Goal: Navigation & Orientation: Find specific page/section

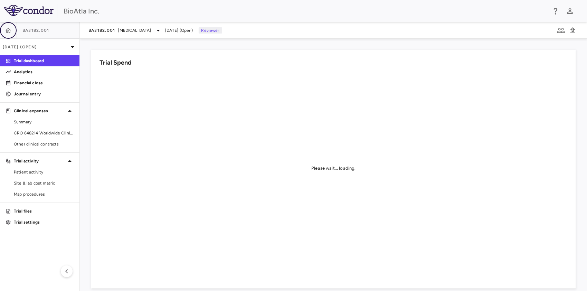
click at [10, 32] on icon "button" at bounding box center [9, 30] width 6 height 5
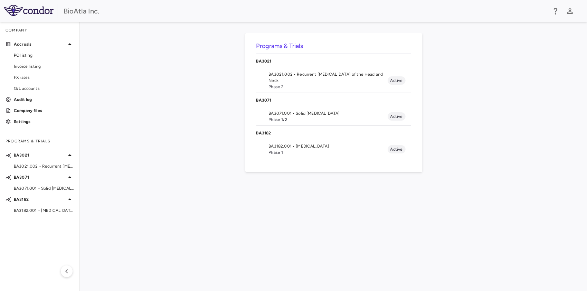
click at [286, 146] on span "BA3182.001 • [MEDICAL_DATA]" at bounding box center [328, 146] width 119 height 6
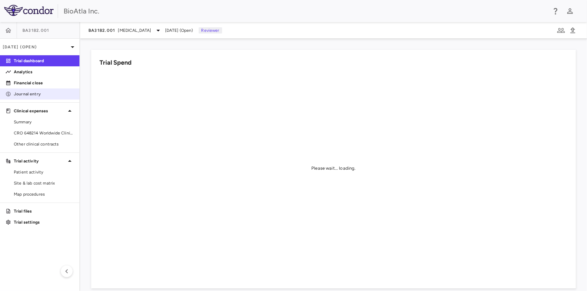
click at [34, 94] on p "Journal entry" at bounding box center [44, 94] width 60 height 6
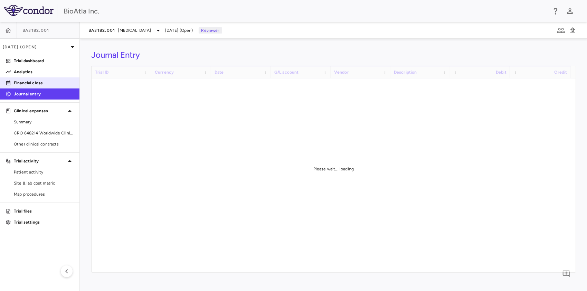
click at [35, 84] on p "Financial close" at bounding box center [44, 83] width 60 height 6
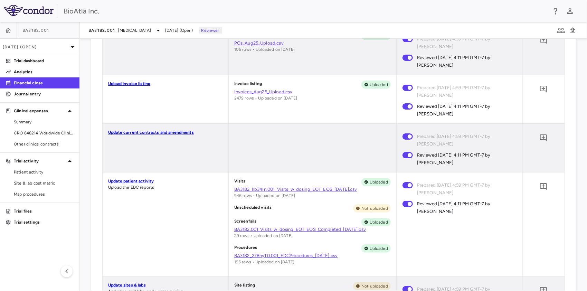
scroll to position [449, 0]
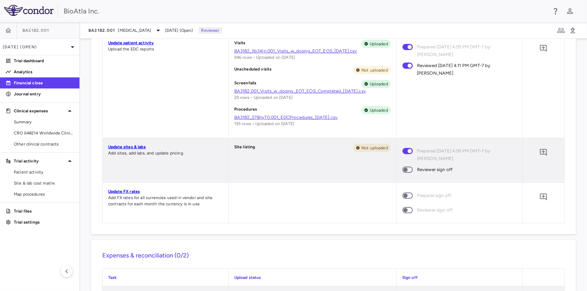
click at [404, 173] on span at bounding box center [408, 169] width 19 height 15
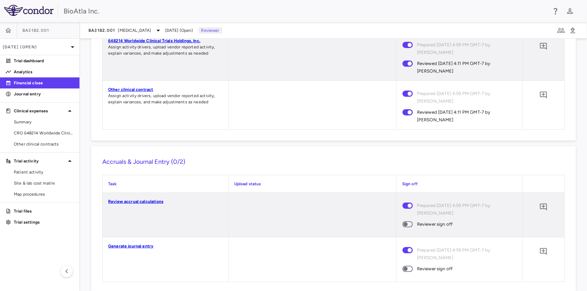
scroll to position [721, 0]
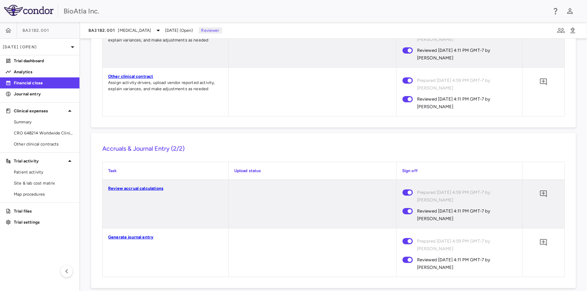
click at [1, 26] on link at bounding box center [8, 30] width 17 height 17
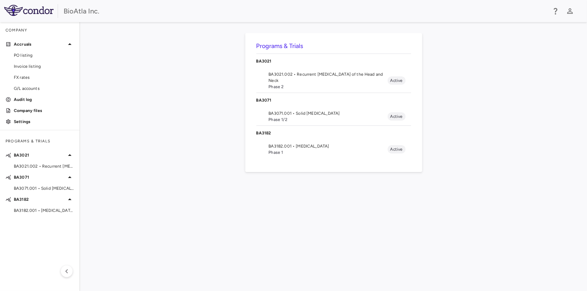
click at [285, 112] on span "BA3071.001 • Solid [MEDICAL_DATA]" at bounding box center [328, 113] width 119 height 6
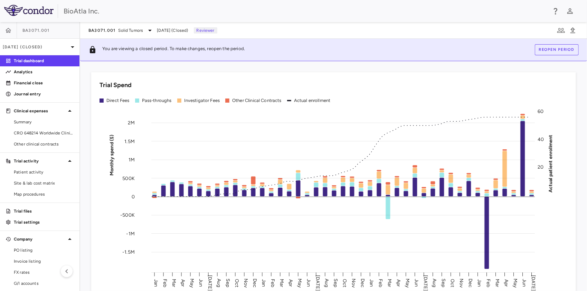
drag, startPoint x: 170, startPoint y: 30, endPoint x: 167, endPoint y: 35, distance: 5.8
click at [170, 31] on span "Jul 2025 (Closed)" at bounding box center [172, 30] width 31 height 6
click at [36, 45] on p "Jul 2025 (Closed)" at bounding box center [36, 47] width 66 height 6
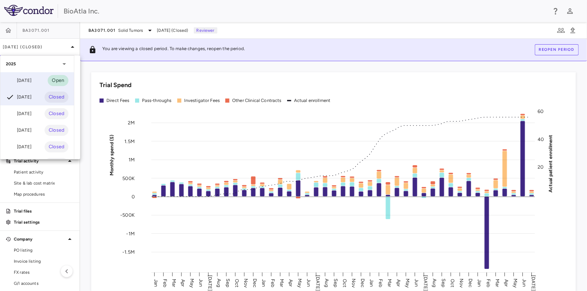
click at [31, 82] on div "[DATE]" at bounding box center [19, 80] width 26 height 8
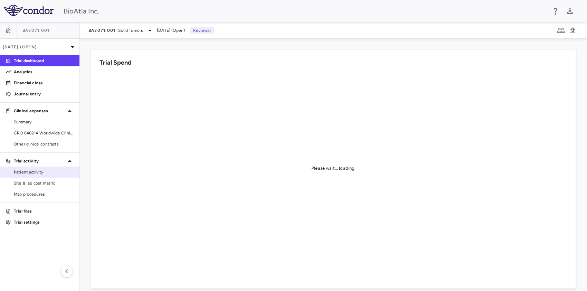
click at [44, 171] on span "Patient activity" at bounding box center [44, 172] width 60 height 6
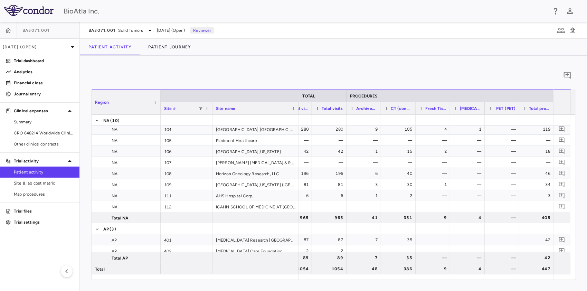
scroll to position [39, 0]
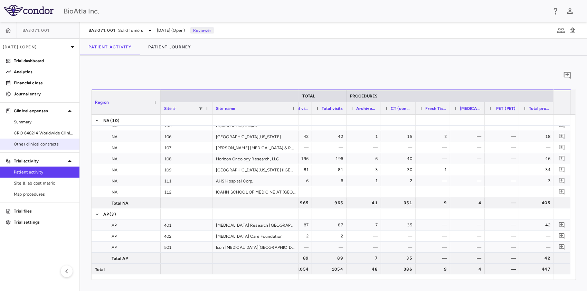
click at [20, 143] on span "Other clinical contracts" at bounding box center [44, 144] width 60 height 6
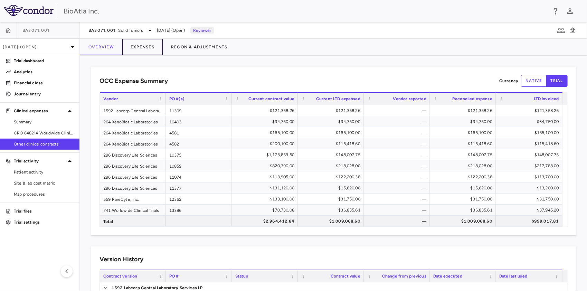
click at [145, 47] on button "Expenses" at bounding box center [142, 47] width 40 height 17
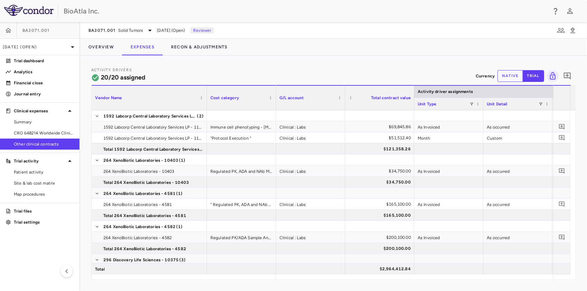
drag, startPoint x: 160, startPoint y: 91, endPoint x: 208, endPoint y: 93, distance: 48.8
click at [207, 93] on div at bounding box center [206, 98] width 3 height 24
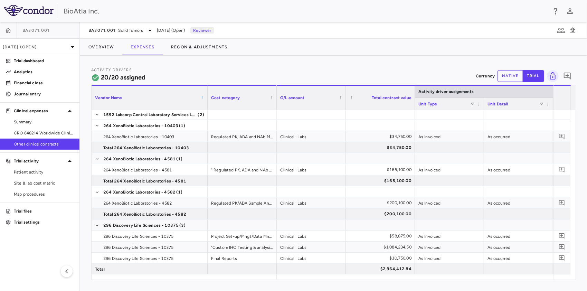
click at [203, 99] on span at bounding box center [202, 98] width 4 height 4
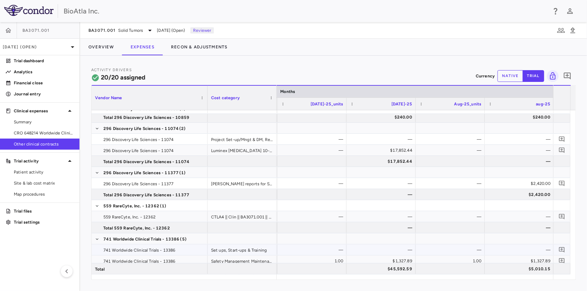
scroll to position [289, 0]
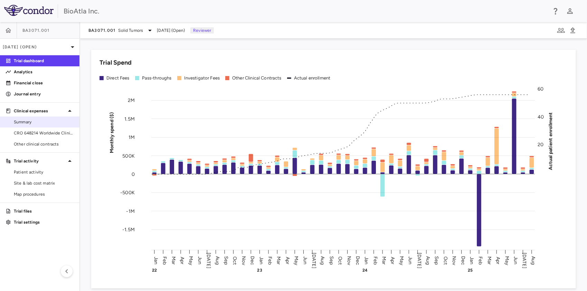
click at [27, 123] on span "Summary" at bounding box center [44, 122] width 60 height 6
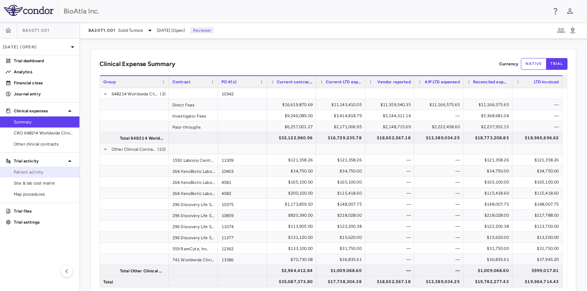
click at [14, 172] on span "Patient activity" at bounding box center [44, 172] width 60 height 6
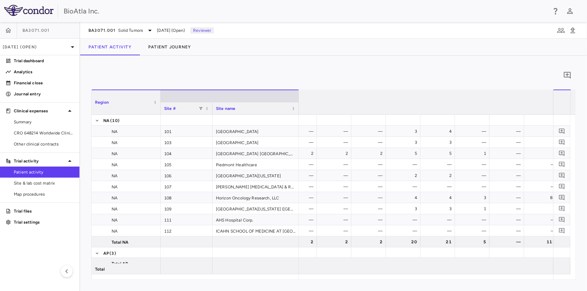
scroll to position [0, 4134]
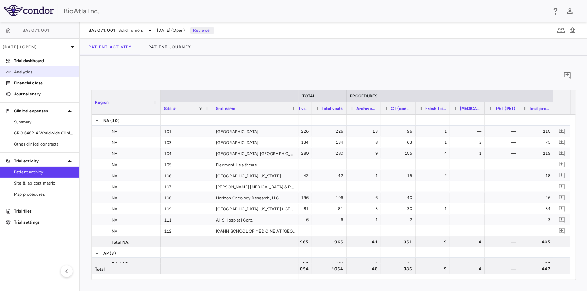
click at [27, 72] on p "Analytics" at bounding box center [44, 72] width 60 height 6
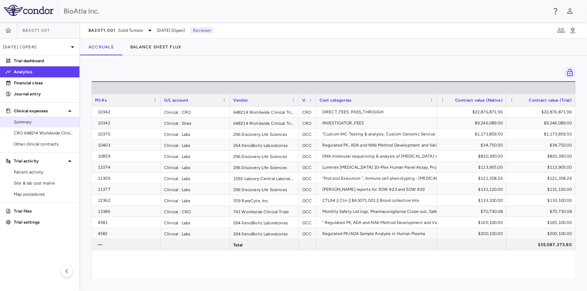
click at [35, 124] on span "Summary" at bounding box center [44, 122] width 60 height 6
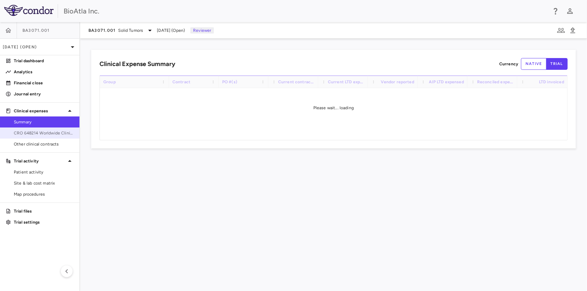
click at [34, 131] on span "CRO 648214 Worldwide Clinical Trials Holdings, Inc." at bounding box center [44, 133] width 60 height 6
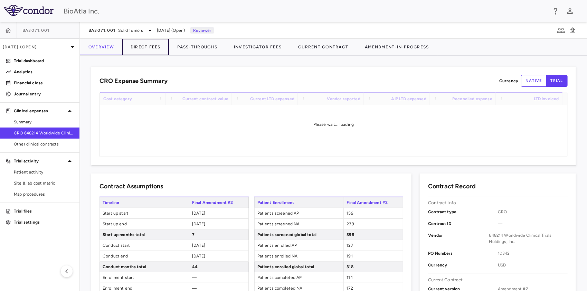
click at [150, 50] on button "Direct Fees" at bounding box center [145, 47] width 47 height 17
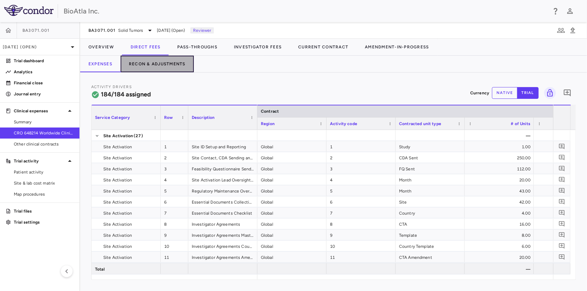
click at [143, 59] on button "Recon & Adjustments" at bounding box center [157, 64] width 73 height 17
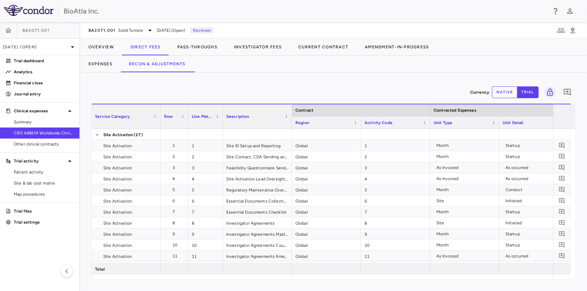
click at [238, 37] on div "BA3071.001 Solid Tumors Aug 2025 (Open) Reviewer" at bounding box center [333, 30] width 507 height 17
click at [252, 44] on button "Investigator Fees" at bounding box center [258, 47] width 64 height 17
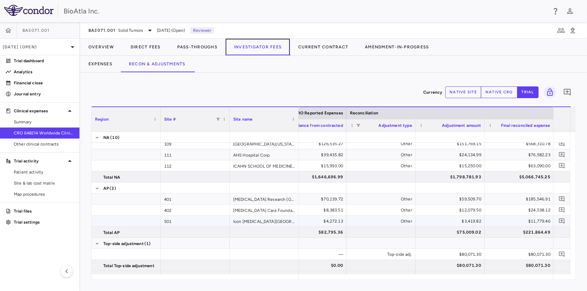
scroll to position [89, 0]
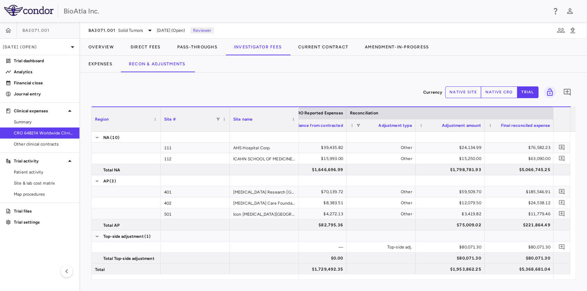
click at [27, 30] on span "BA3071.001" at bounding box center [35, 31] width 27 height 6
click at [19, 45] on p "[DATE] (Open)" at bounding box center [36, 47] width 66 height 6
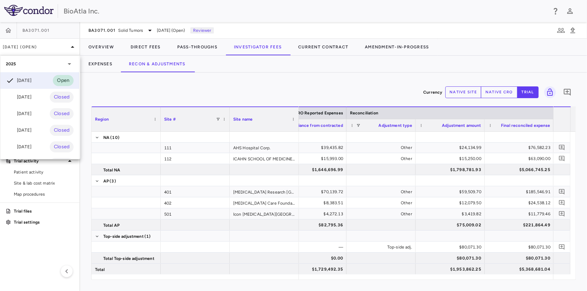
click at [31, 95] on div "[DATE]" at bounding box center [19, 97] width 26 height 8
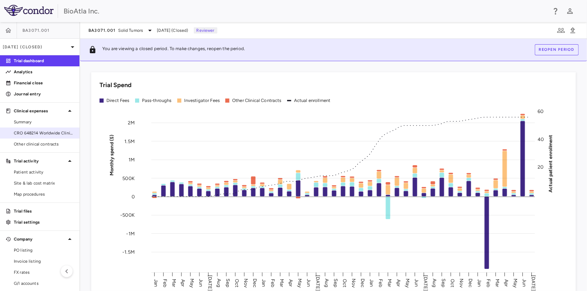
click at [31, 131] on span "CRO 648214 Worldwide Clinical Trials Holdings, Inc." at bounding box center [44, 133] width 60 height 6
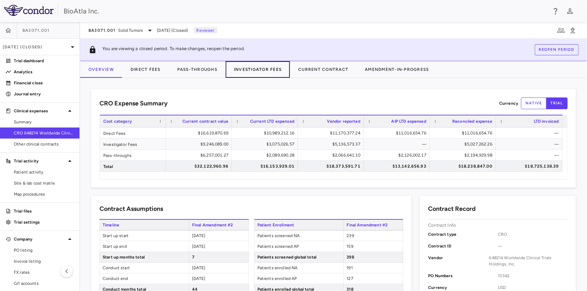
click at [261, 71] on button "Investigator Fees" at bounding box center [258, 69] width 64 height 17
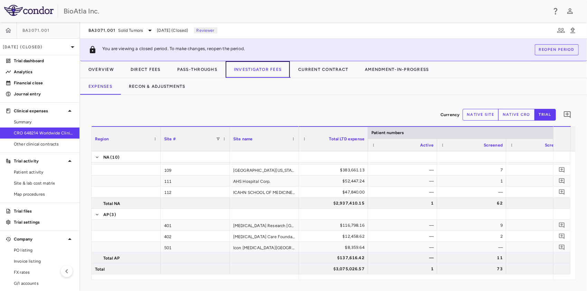
scroll to position [0, 983]
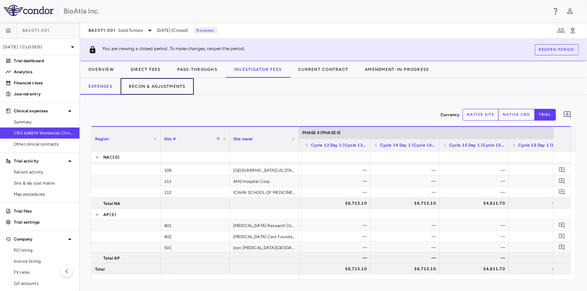
click at [177, 91] on button "Recon & Adjustments" at bounding box center [157, 86] width 73 height 17
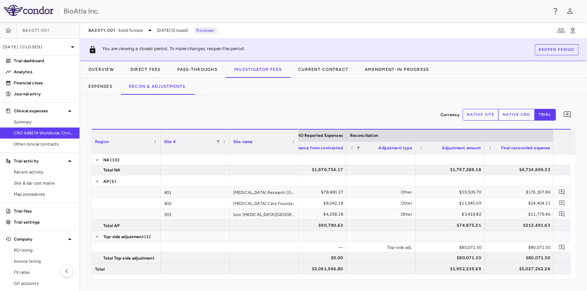
click at [30, 30] on span "BA3071.001" at bounding box center [35, 31] width 27 height 6
click at [22, 49] on p "Jul 2025 (Closed)" at bounding box center [36, 47] width 66 height 6
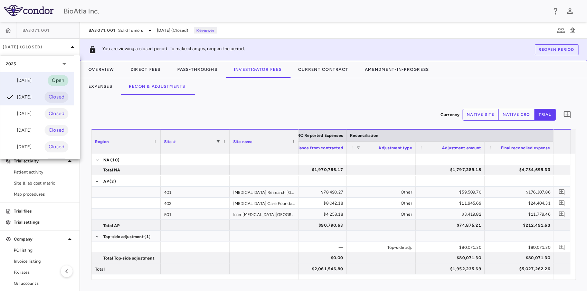
click at [28, 82] on div "[DATE]" at bounding box center [19, 80] width 26 height 8
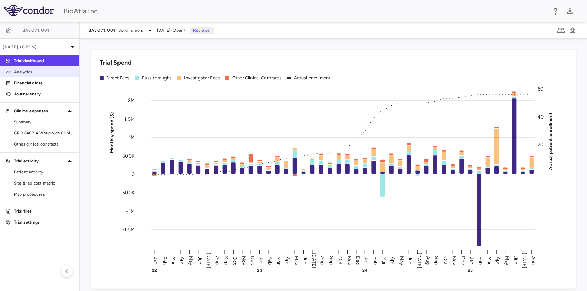
click at [29, 72] on p "Analytics" at bounding box center [44, 72] width 60 height 6
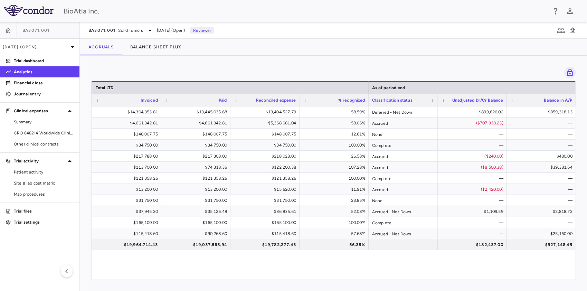
scroll to position [0, 482]
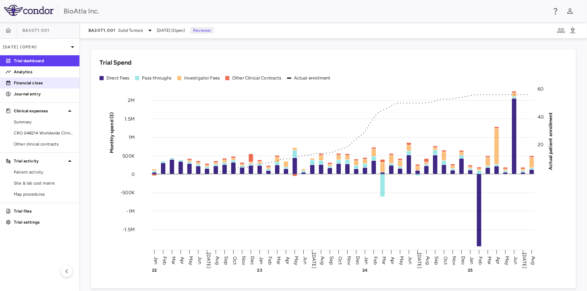
click at [30, 84] on p "Financial close" at bounding box center [44, 83] width 60 height 6
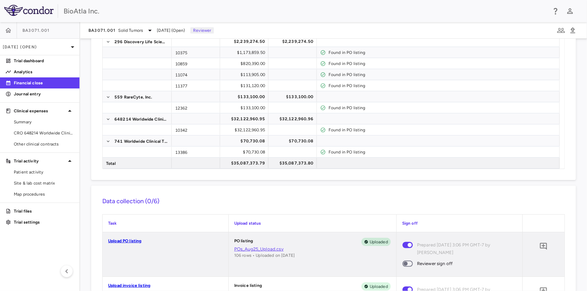
scroll to position [285, 0]
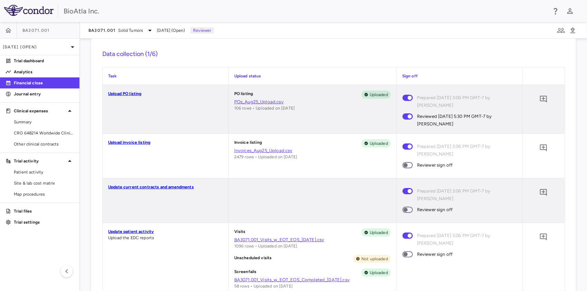
click at [403, 162] on span at bounding box center [408, 165] width 10 height 6
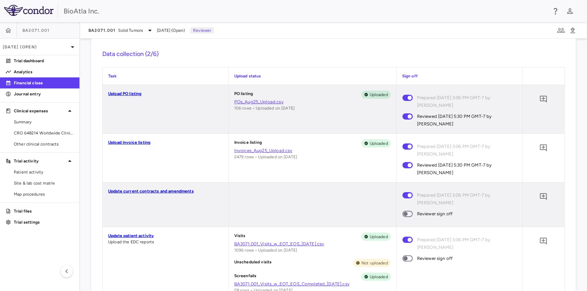
click at [405, 210] on span at bounding box center [408, 214] width 19 height 15
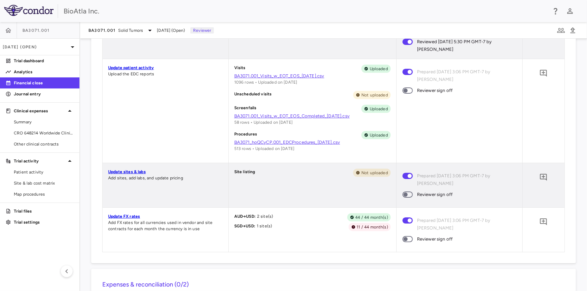
scroll to position [458, 0]
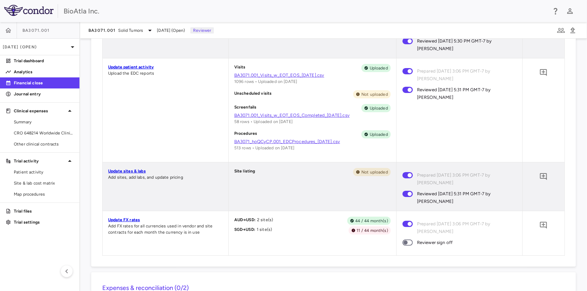
click at [404, 240] on span at bounding box center [408, 243] width 10 height 6
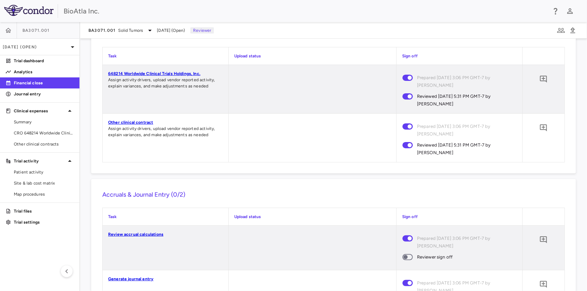
scroll to position [762, 0]
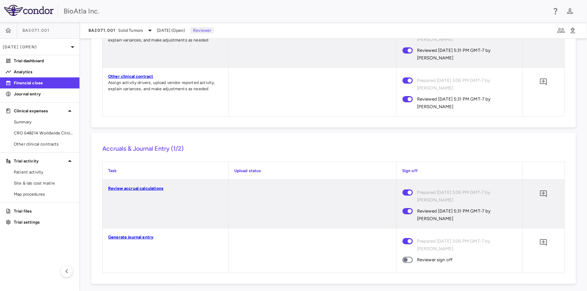
click at [405, 257] on span at bounding box center [408, 260] width 10 height 6
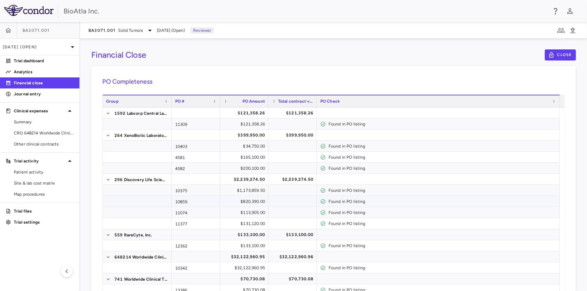
scroll to position [0, 0]
click at [11, 28] on icon "button" at bounding box center [8, 30] width 7 height 7
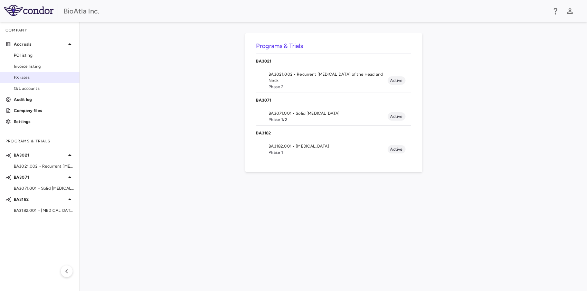
click at [26, 78] on span "FX rates" at bounding box center [44, 77] width 60 height 6
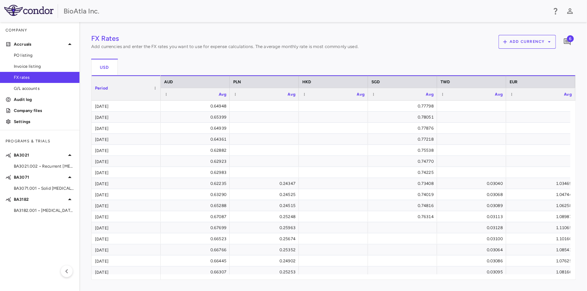
click at [567, 38] on span "6" at bounding box center [570, 38] width 7 height 7
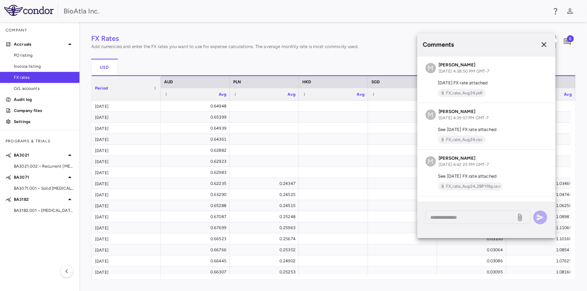
click at [216, 60] on div "USD" at bounding box center [333, 67] width 485 height 17
click at [545, 45] on icon "button" at bounding box center [544, 44] width 8 height 8
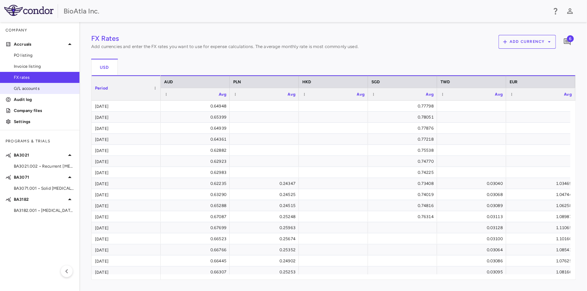
click at [23, 87] on span "G/L accounts" at bounding box center [44, 88] width 60 height 6
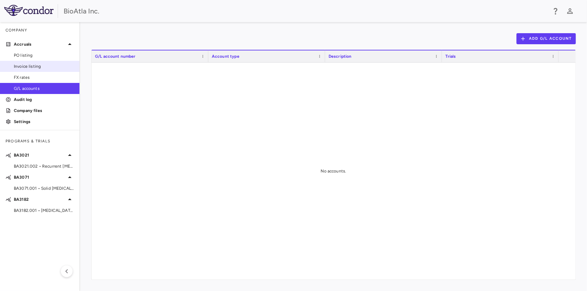
click at [26, 65] on span "Invoice listing" at bounding box center [44, 66] width 60 height 6
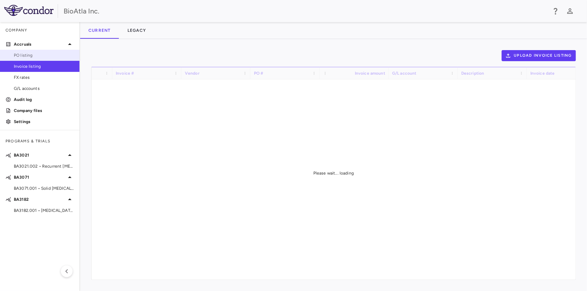
click at [27, 55] on span "PO listing" at bounding box center [44, 55] width 60 height 6
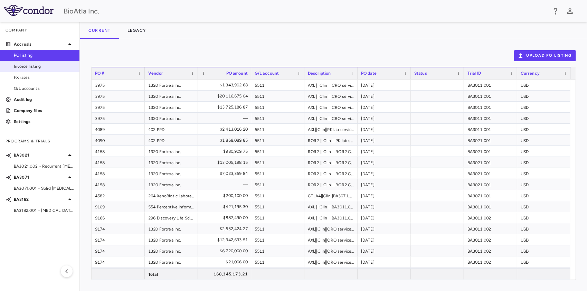
click at [29, 66] on span "Invoice listing" at bounding box center [44, 66] width 60 height 6
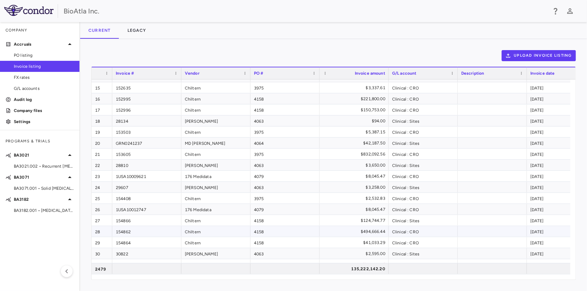
scroll to position [207, 0]
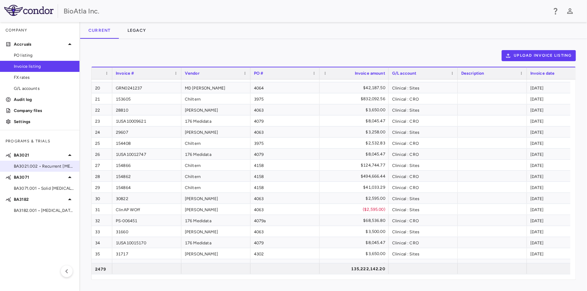
drag, startPoint x: 27, startPoint y: 177, endPoint x: 35, endPoint y: 170, distance: 11.3
click at [27, 177] on p "BA3071" at bounding box center [40, 177] width 52 height 6
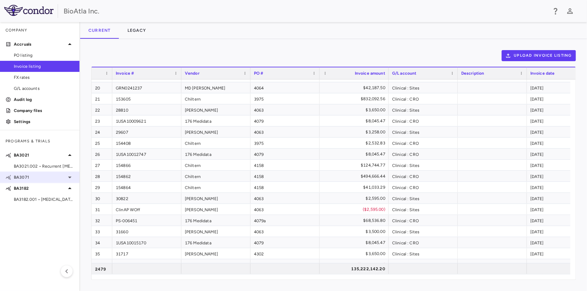
click at [27, 178] on p "BA3071" at bounding box center [40, 177] width 52 height 6
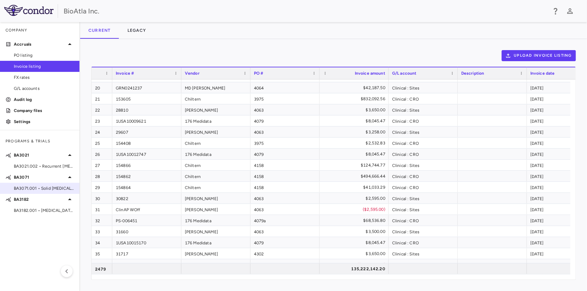
click at [18, 188] on span "BA3071.001 • Solid [MEDICAL_DATA]" at bounding box center [44, 188] width 60 height 6
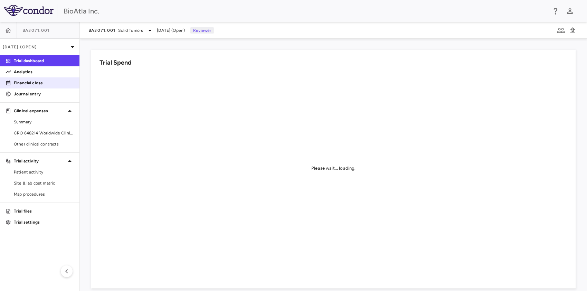
click at [30, 82] on p "Financial close" at bounding box center [44, 83] width 60 height 6
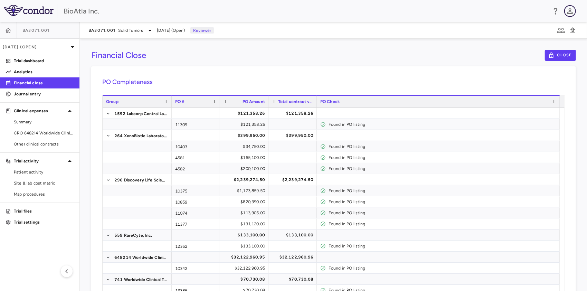
click at [573, 8] on icon "button" at bounding box center [570, 11] width 8 height 8
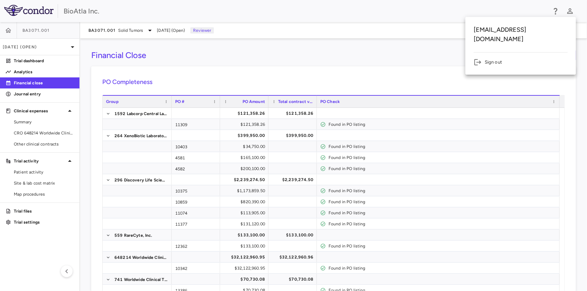
click at [487, 58] on li "Sign out" at bounding box center [521, 62] width 94 height 8
